Goal: Task Accomplishment & Management: Manage account settings

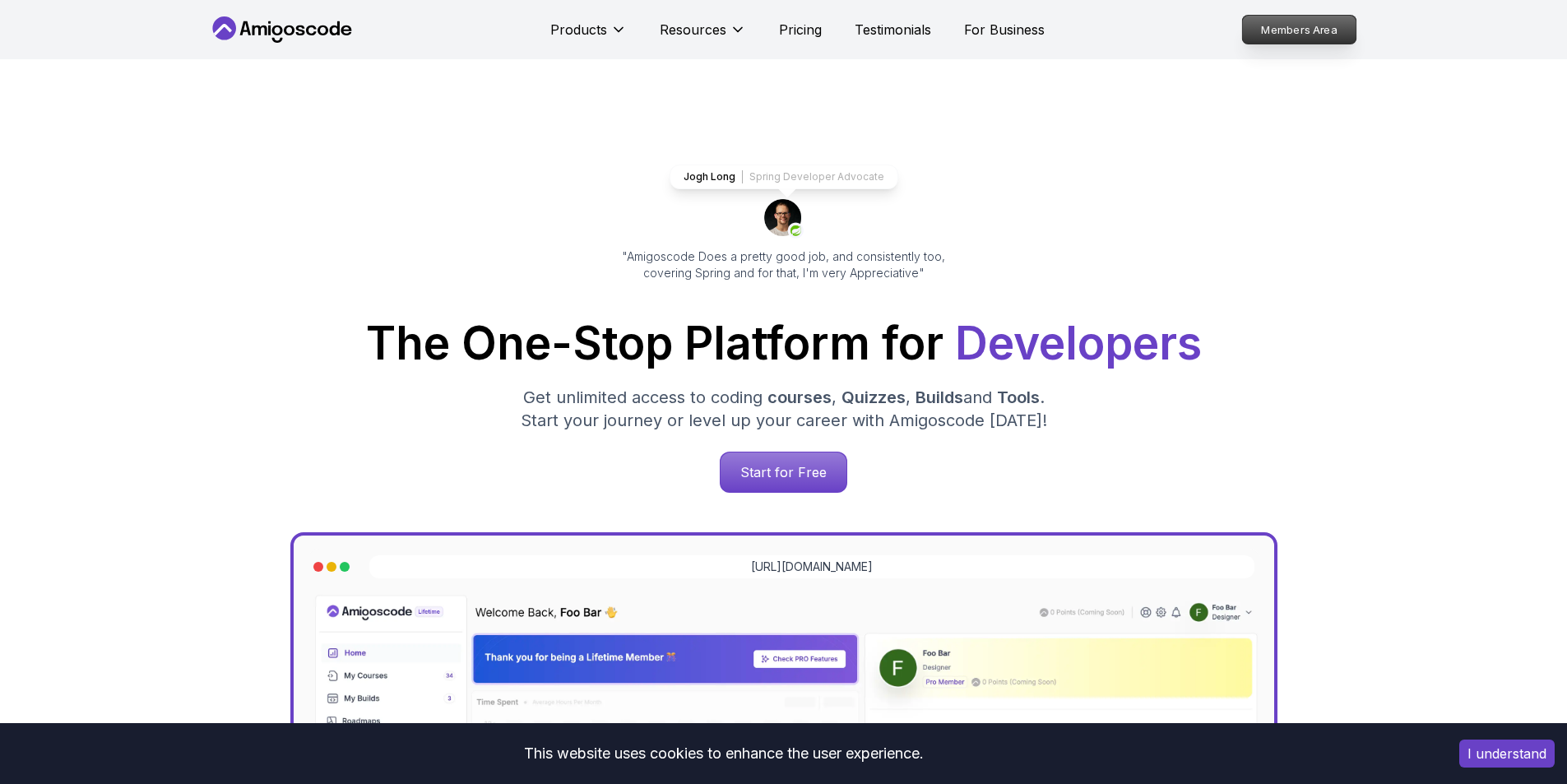
click at [1267, 33] on p "Members Area" at bounding box center [1299, 30] width 113 height 28
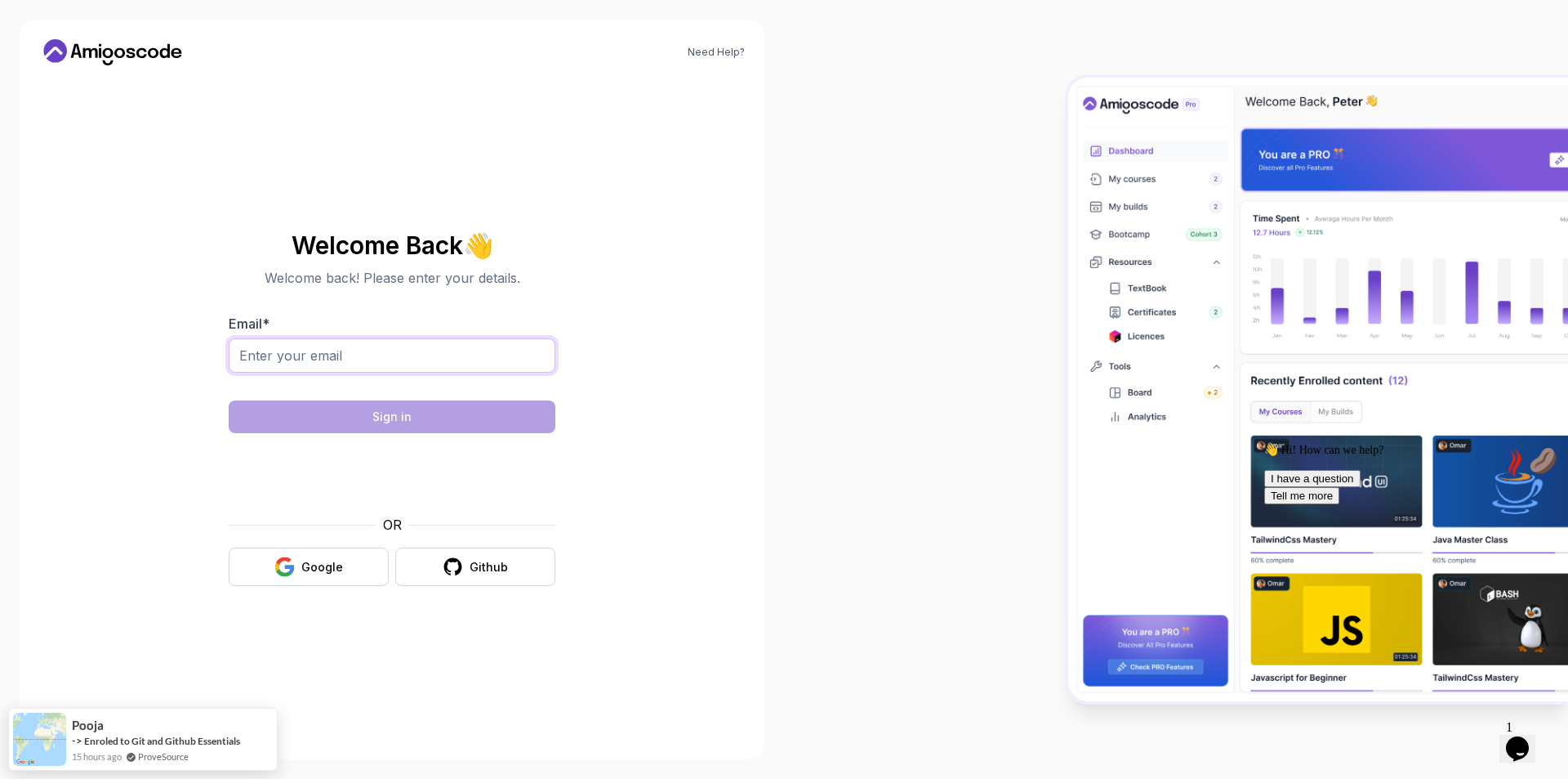
click at [317, 359] on input "Email *" at bounding box center [392, 354] width 327 height 34
type input "koray.guney@hotmail.com"
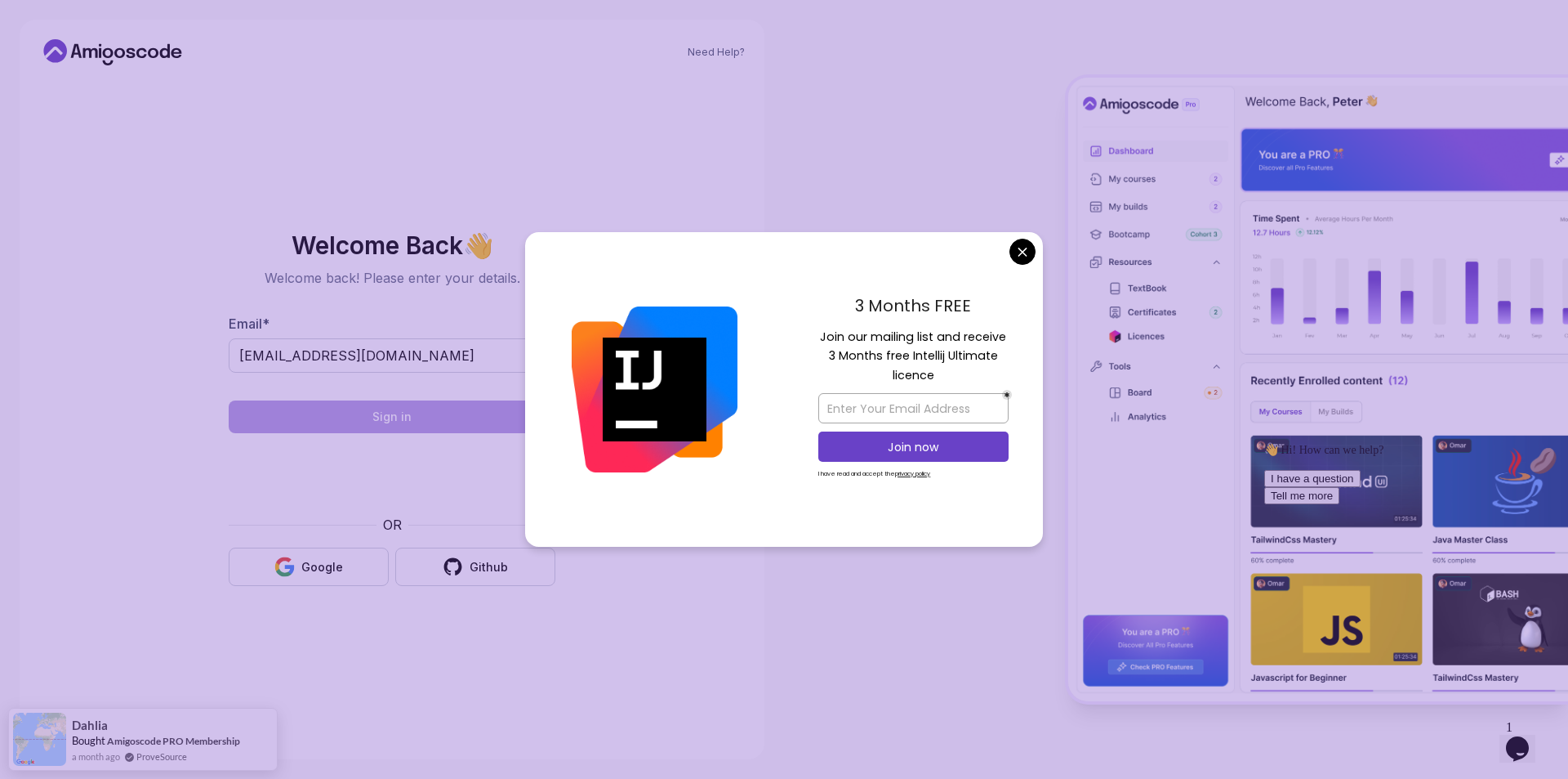
click at [1021, 252] on body "Need Help? Welcome Back 👋 Welcome back! Please enter your details. Email * kora…" at bounding box center [784, 390] width 1568 height 779
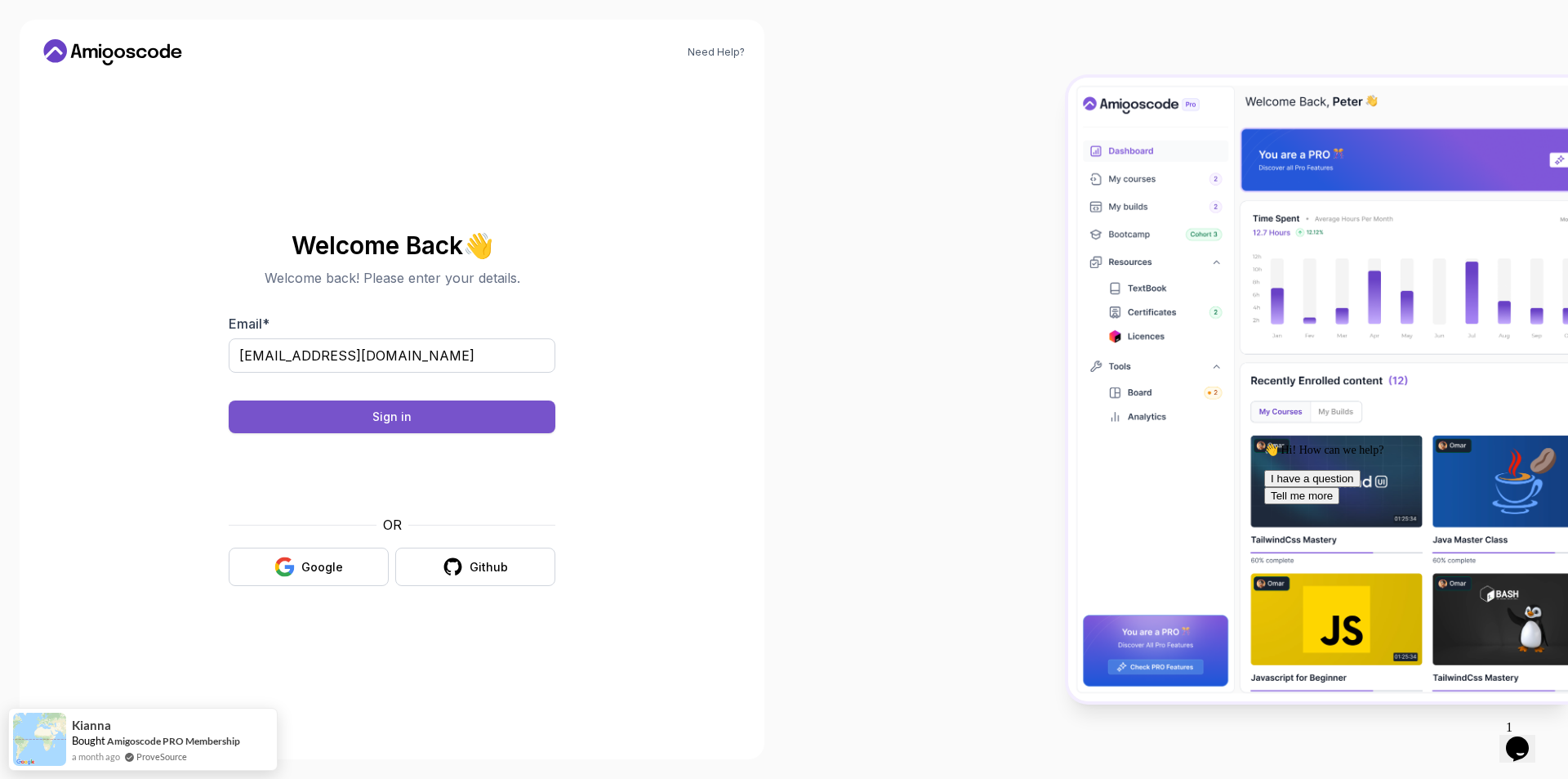
click at [414, 422] on button "Sign in" at bounding box center [392, 416] width 327 height 32
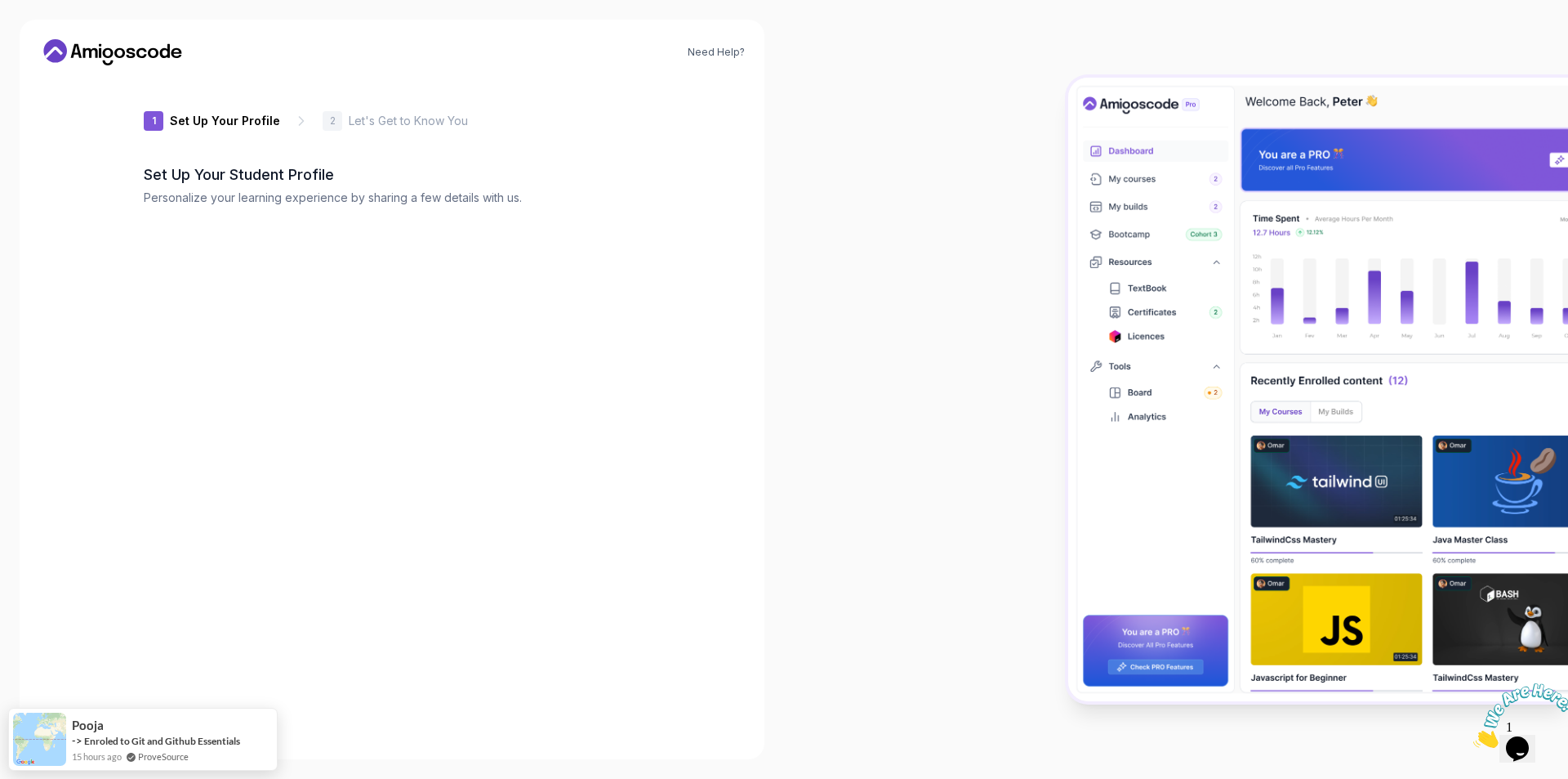
type input "quickbadgerf2b8f"
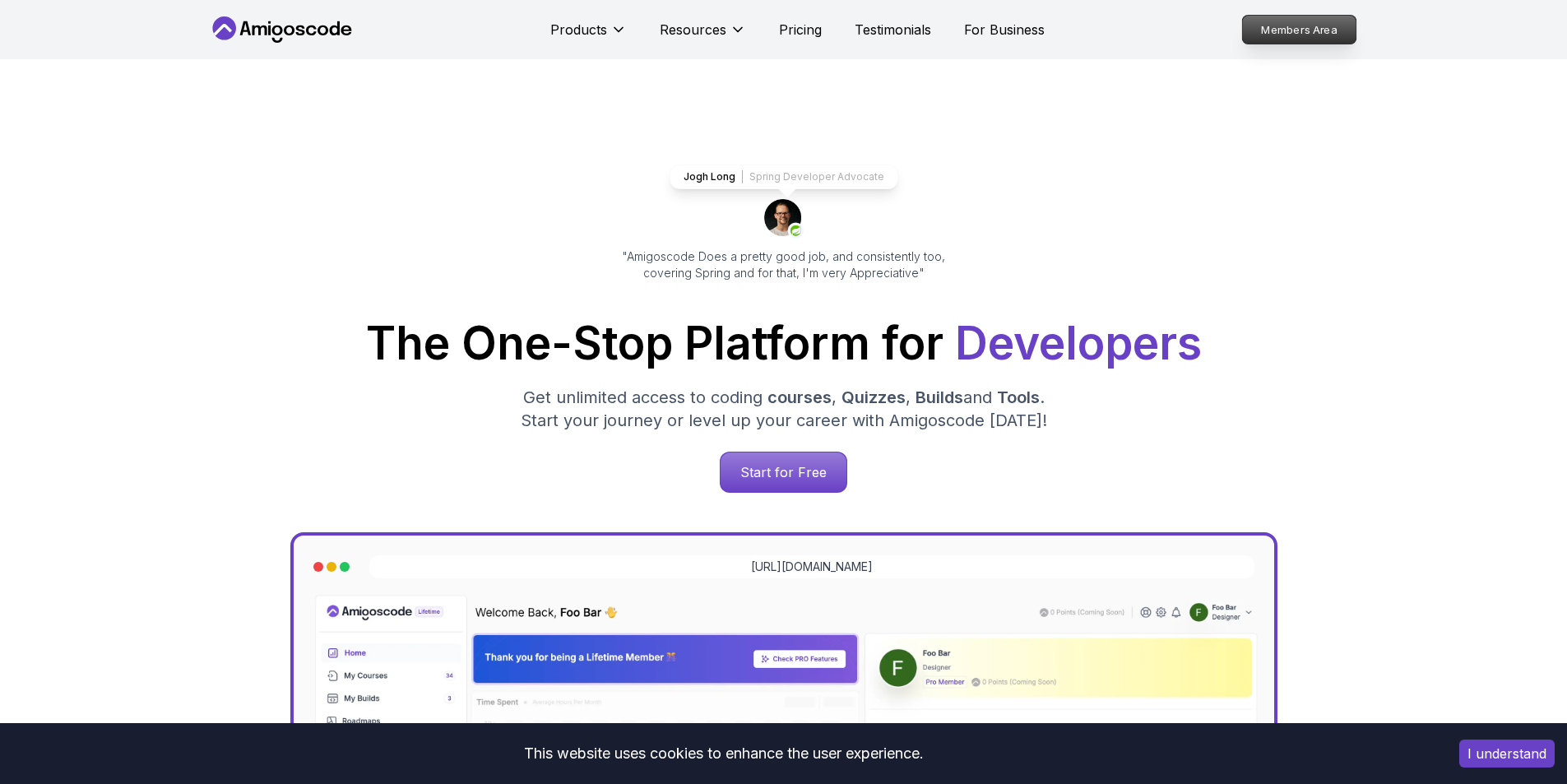
click at [1330, 37] on p "Members Area" at bounding box center [1299, 30] width 113 height 28
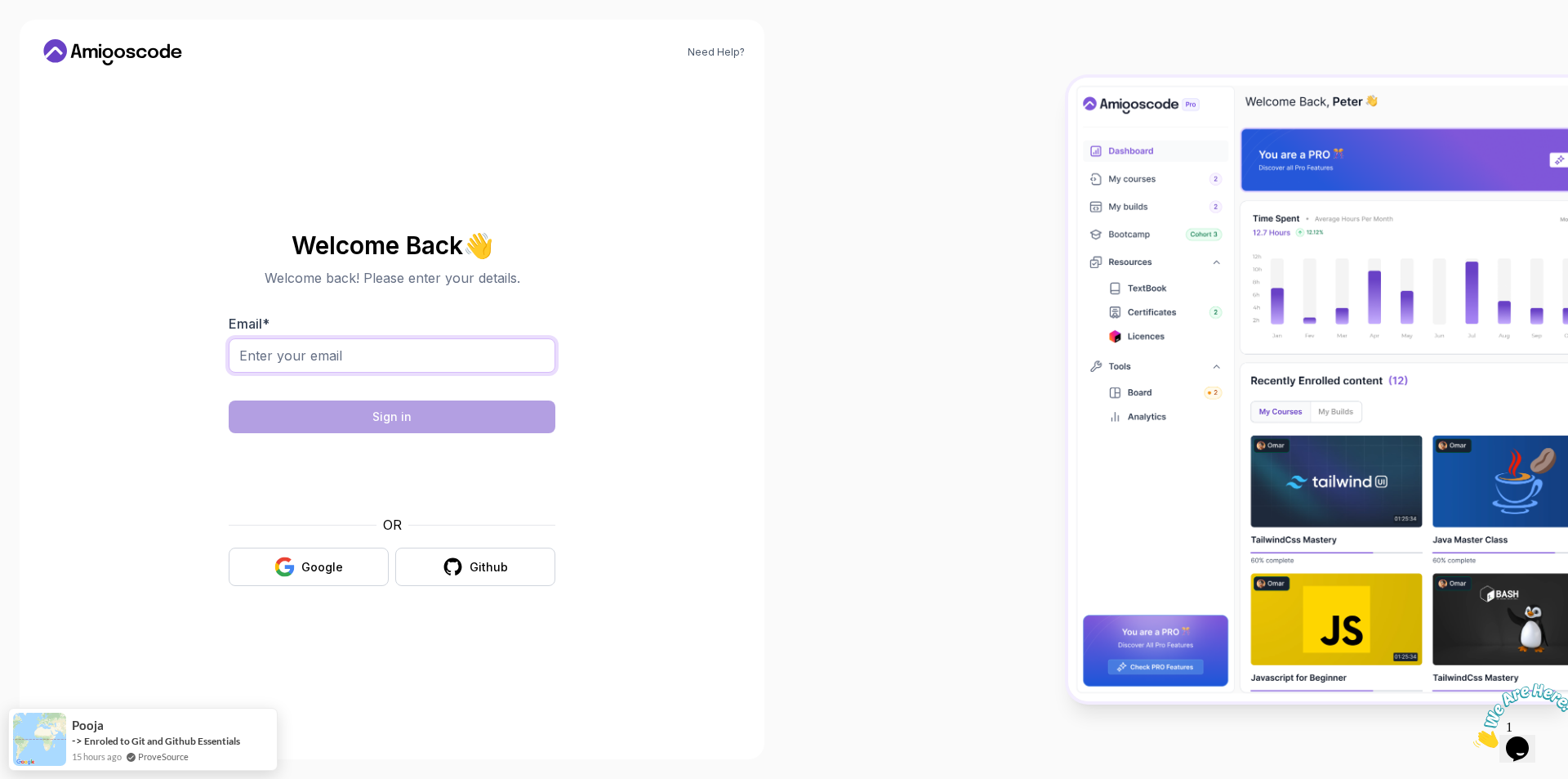
click at [389, 359] on input "Email *" at bounding box center [392, 354] width 327 height 34
click at [270, 352] on input "licence@roofstacks.com" at bounding box center [392, 354] width 327 height 34
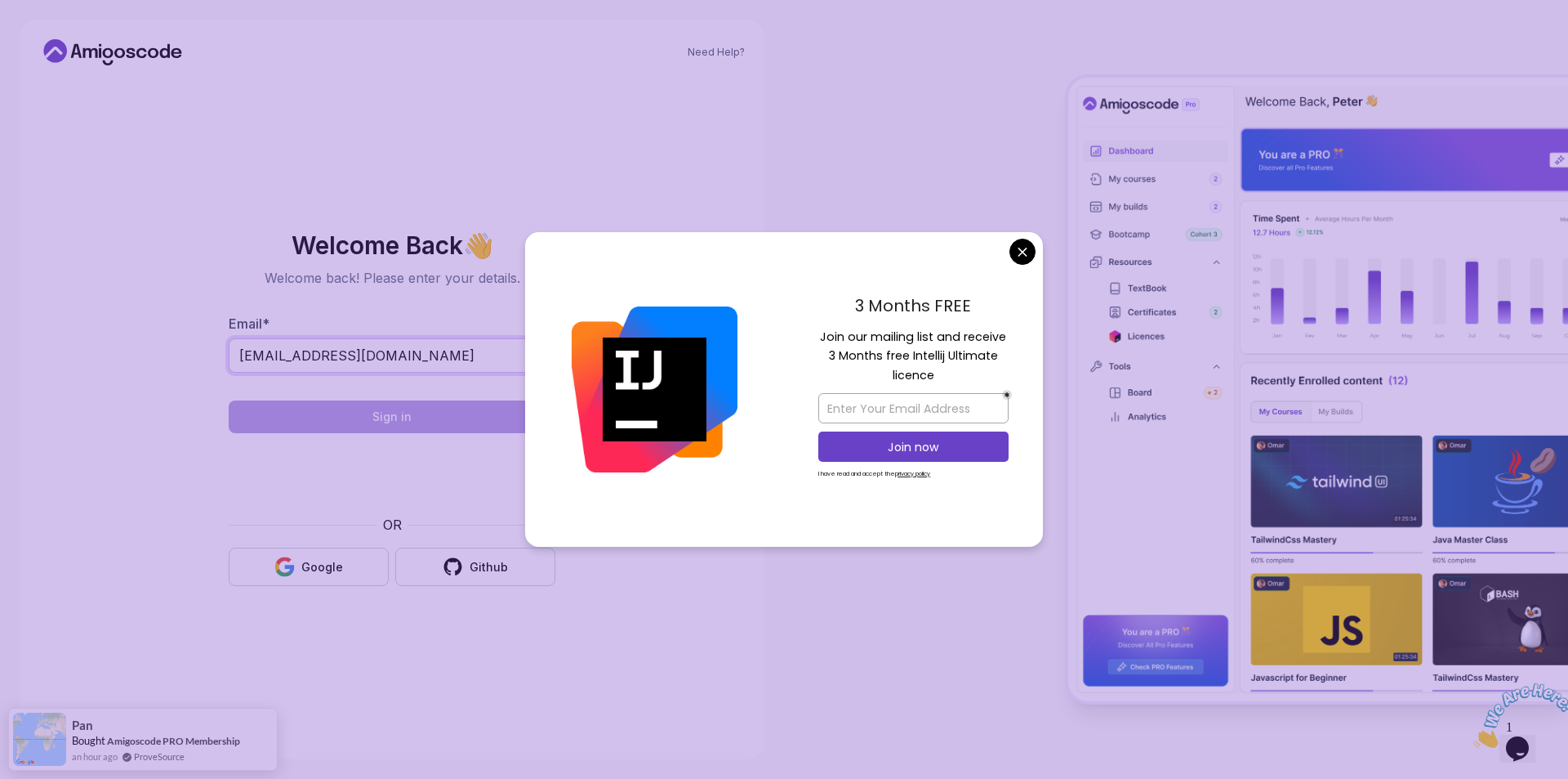
type input "license@roofstacks.com"
click at [1020, 256] on body "Need Help? Welcome Back 👋 Welcome back! Please enter your details. Email * lice…" at bounding box center [784, 390] width 1568 height 779
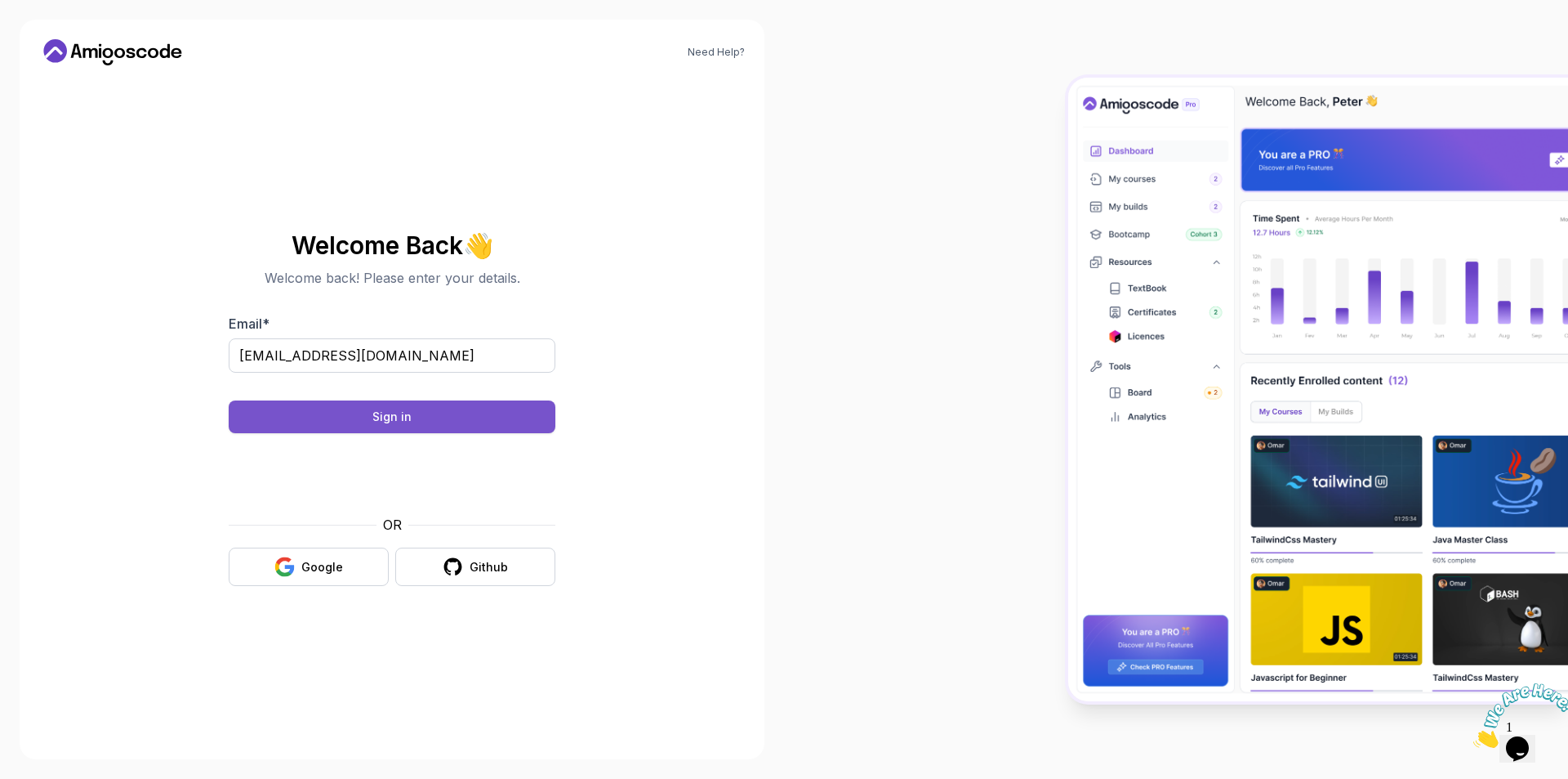
click at [403, 416] on div "Sign in" at bounding box center [392, 417] width 39 height 17
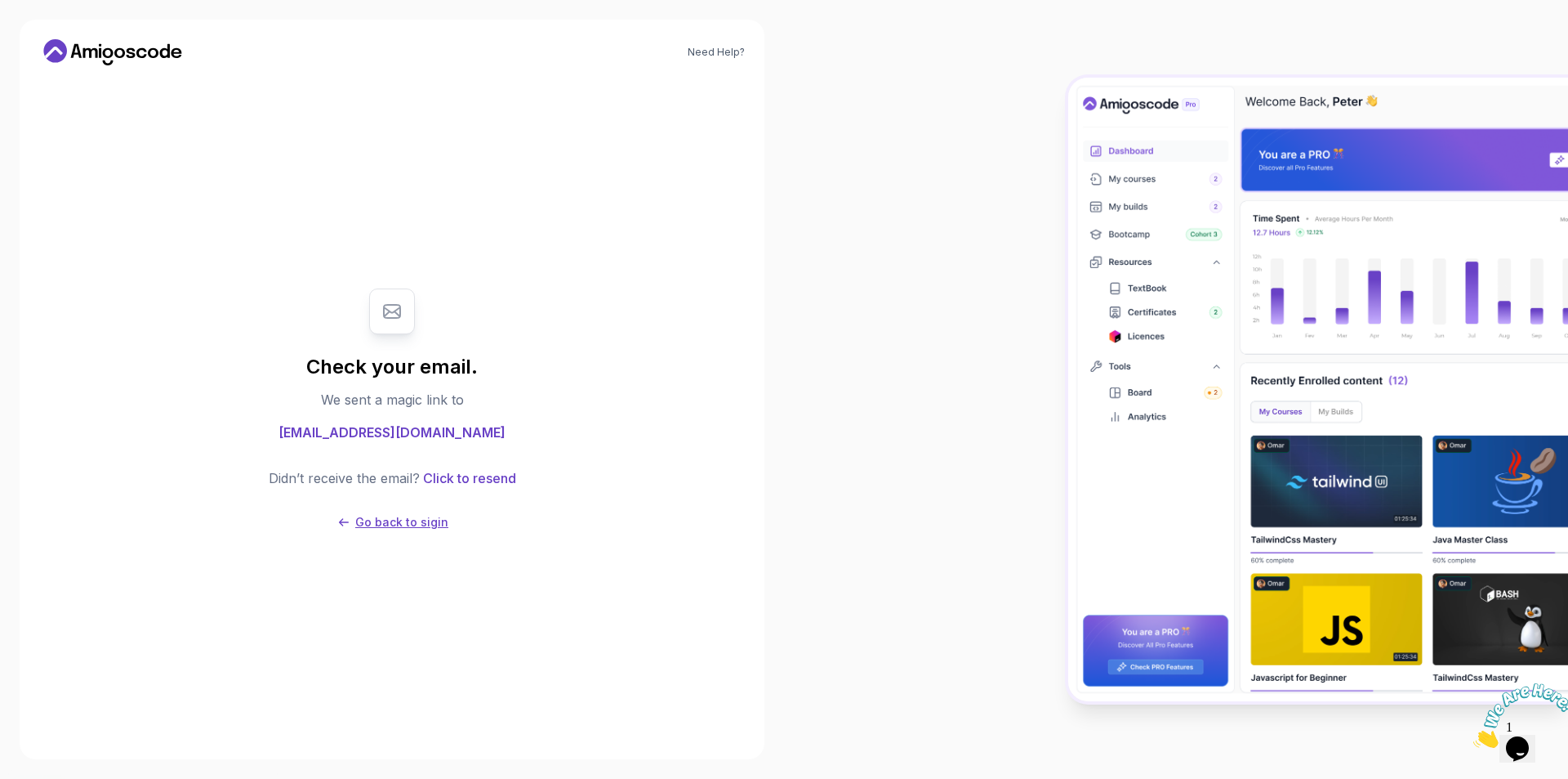
click at [384, 521] on p "Go back to sigin" at bounding box center [401, 522] width 93 height 17
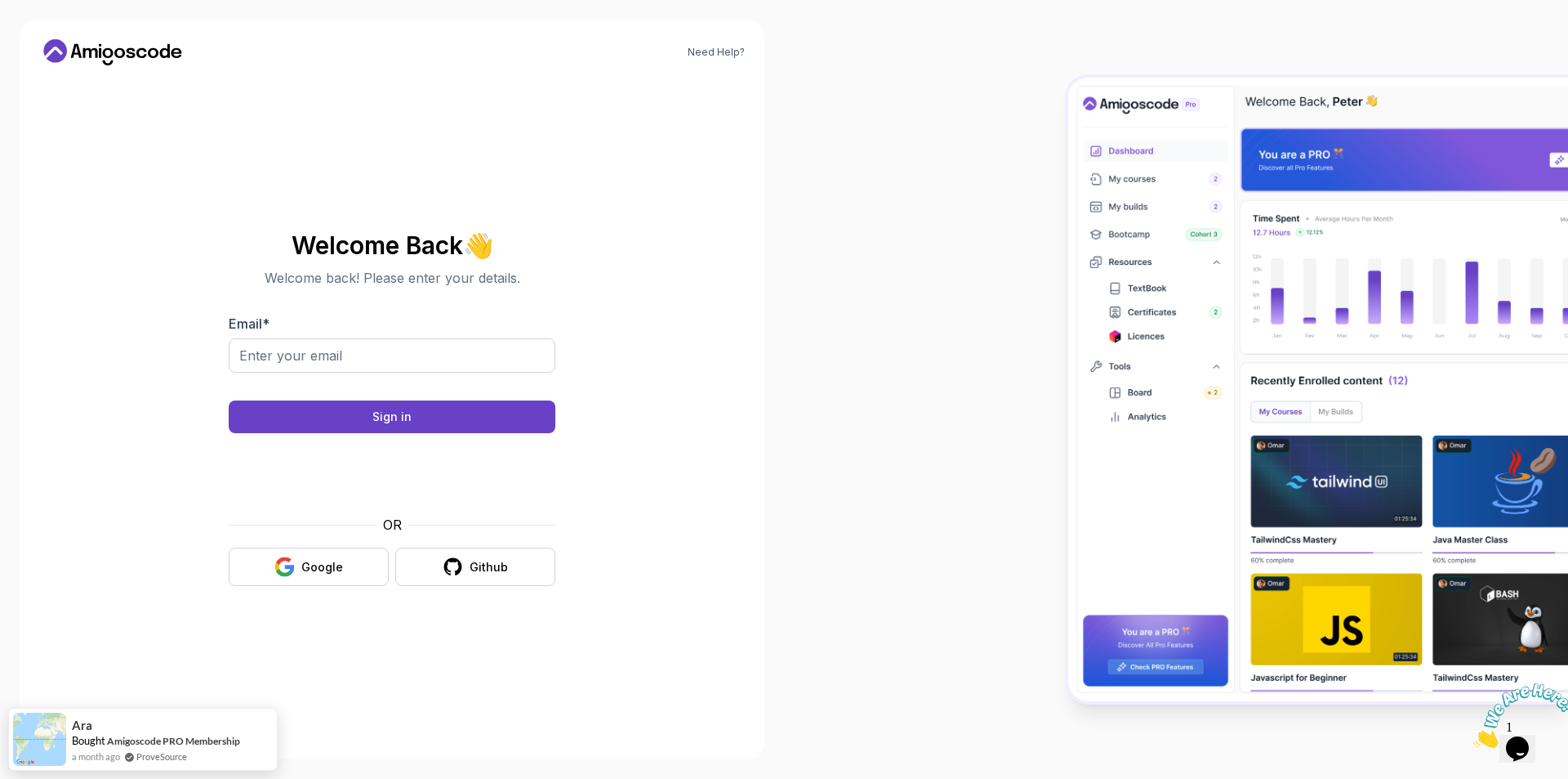
click at [1529, 744] on img at bounding box center [1525, 715] width 102 height 65
